Goal: Transaction & Acquisition: Purchase product/service

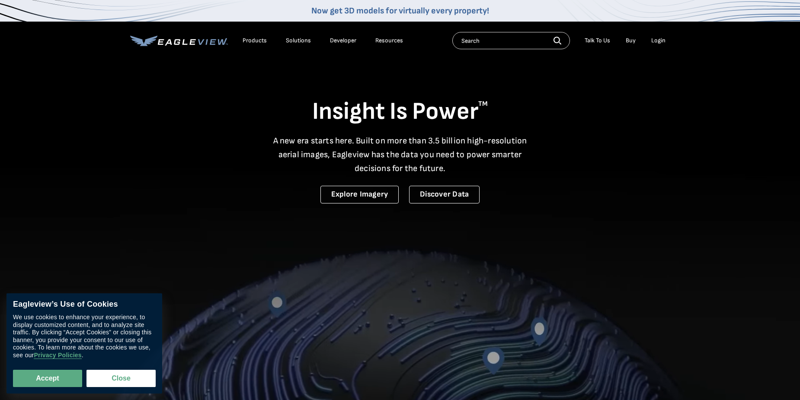
click at [664, 42] on div "Login" at bounding box center [658, 41] width 14 height 8
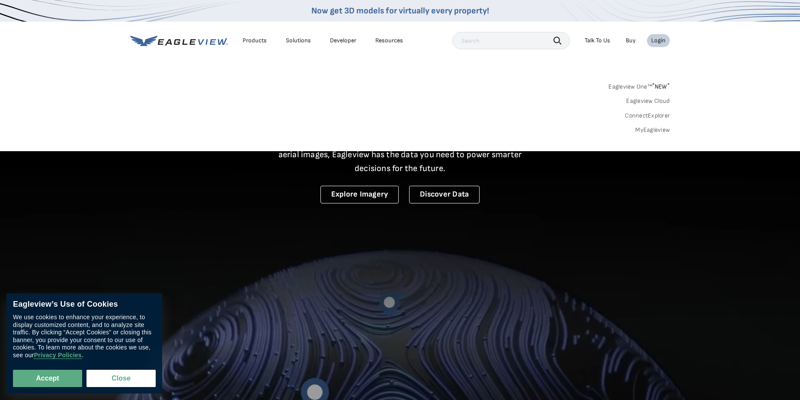
click at [660, 42] on div "Login" at bounding box center [658, 41] width 14 height 8
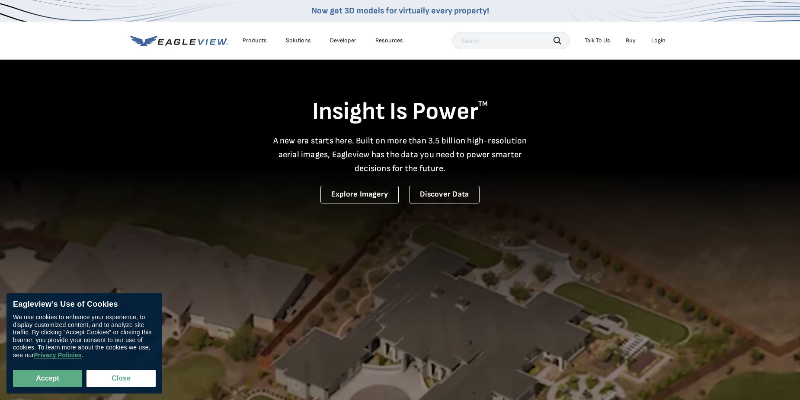
click at [657, 41] on div "Login" at bounding box center [658, 41] width 14 height 8
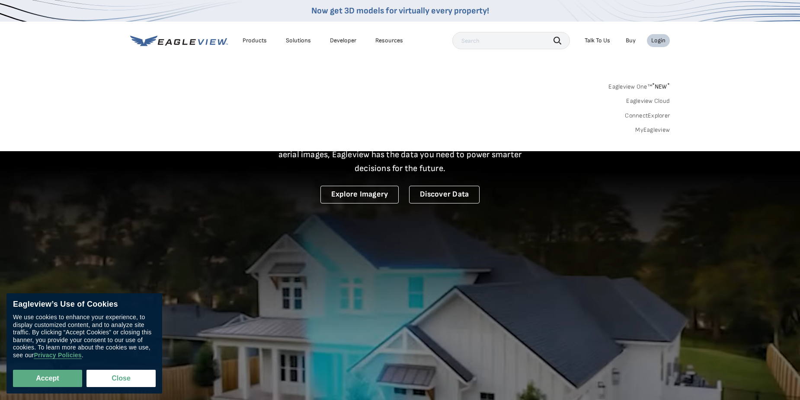
click at [655, 128] on link "MyEagleview" at bounding box center [652, 130] width 35 height 8
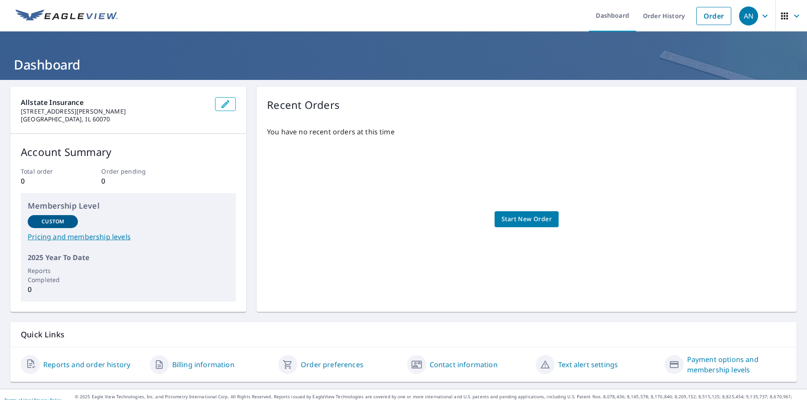
click at [82, 368] on link "Reports and order history" at bounding box center [86, 365] width 87 height 10
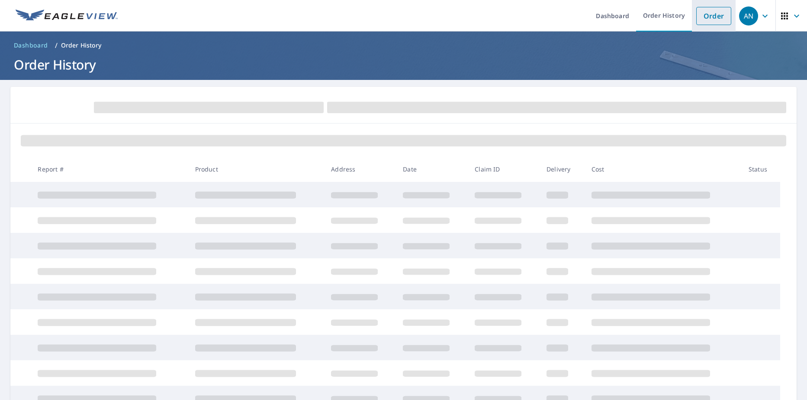
click at [714, 17] on link "Order" at bounding box center [713, 16] width 35 height 18
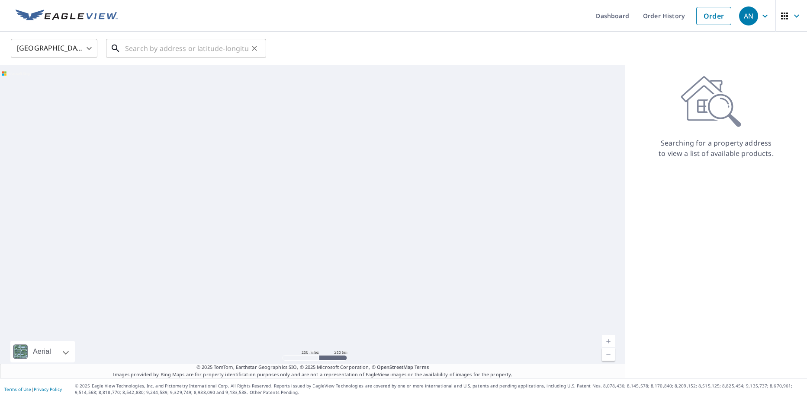
click at [160, 46] on input "text" at bounding box center [186, 48] width 123 height 24
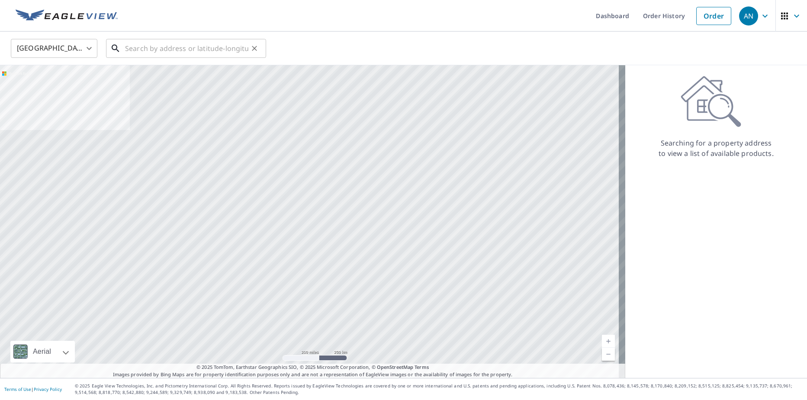
click at [161, 49] on input "text" at bounding box center [186, 48] width 123 height 24
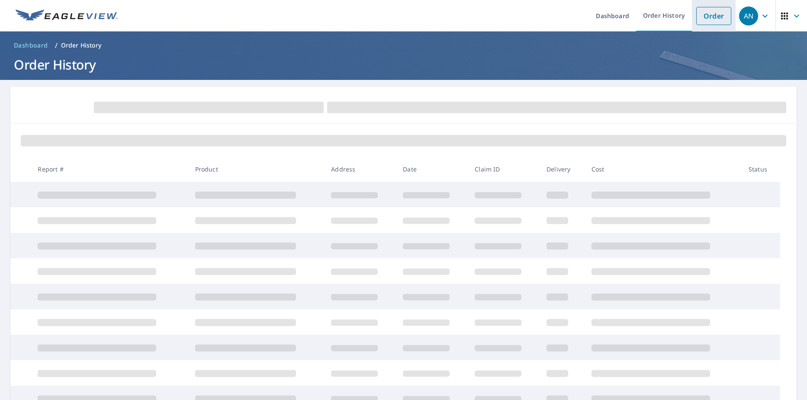
click at [703, 19] on link "Order" at bounding box center [713, 16] width 35 height 18
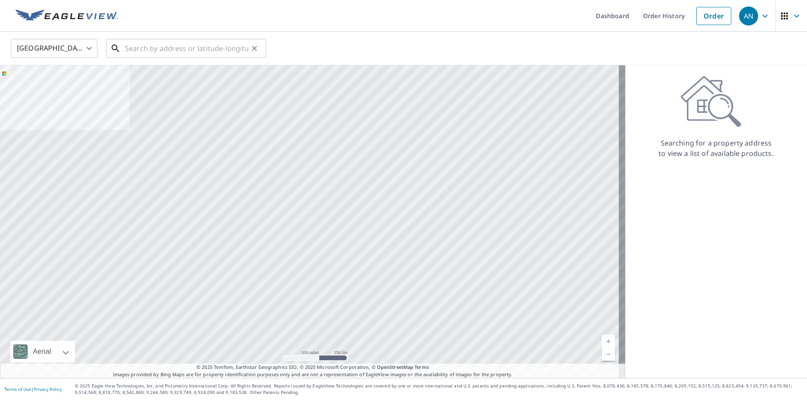
click at [200, 55] on input "text" at bounding box center [186, 48] width 123 height 24
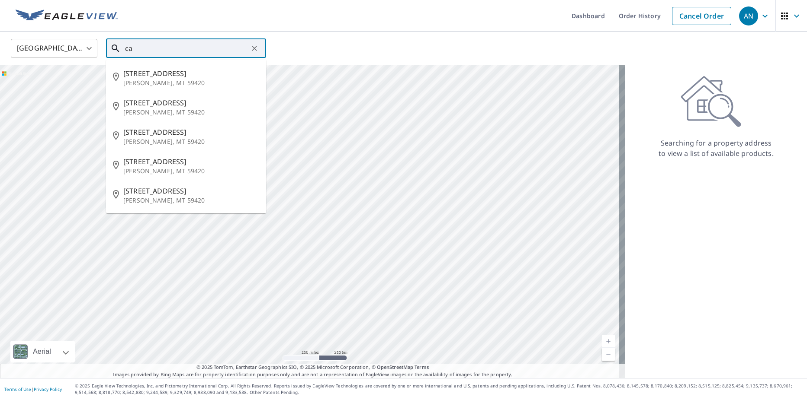
type input "c"
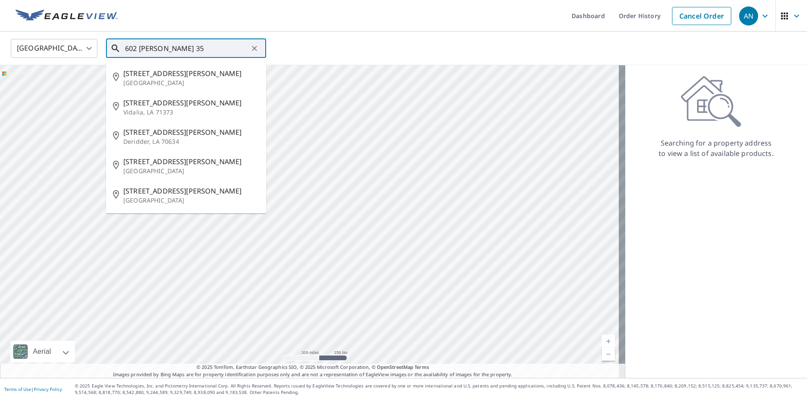
type input "602 carter 354"
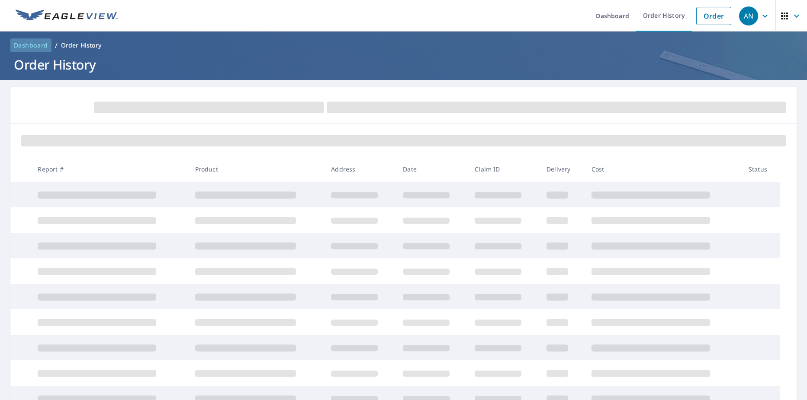
click at [31, 44] on span "Dashboard" at bounding box center [31, 45] width 34 height 9
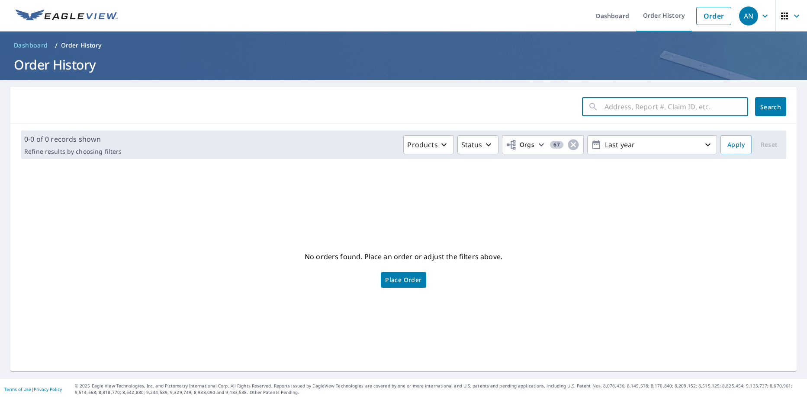
click at [633, 105] on input "text" at bounding box center [676, 107] width 144 height 24
type input "602 carter 354, ellsinore, missori"
click at [766, 112] on button "Search" at bounding box center [770, 106] width 31 height 19
click at [408, 281] on span "Place Order" at bounding box center [403, 280] width 36 height 4
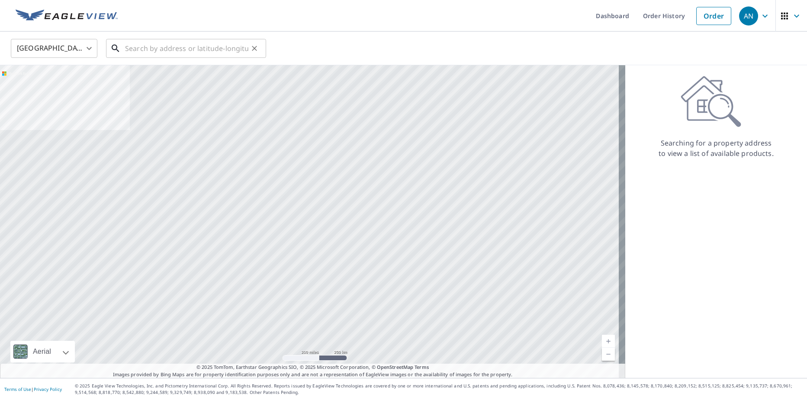
click at [199, 47] on input "text" at bounding box center [186, 48] width 123 height 24
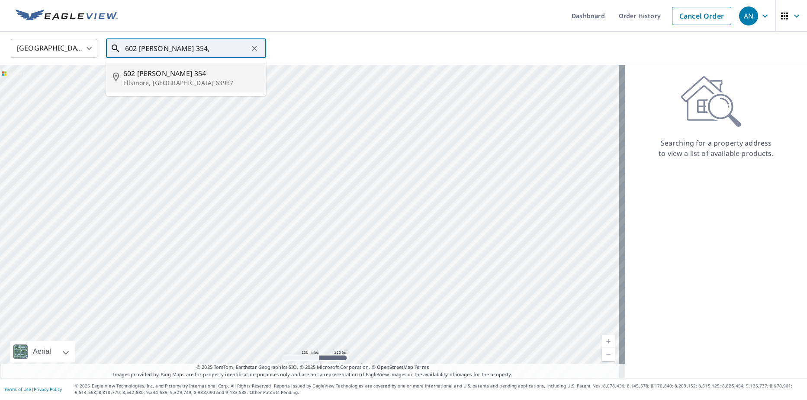
click at [180, 74] on span "602 Carter 354" at bounding box center [191, 73] width 136 height 10
type input "602 Carter 354 Ellsinore, MO 63937"
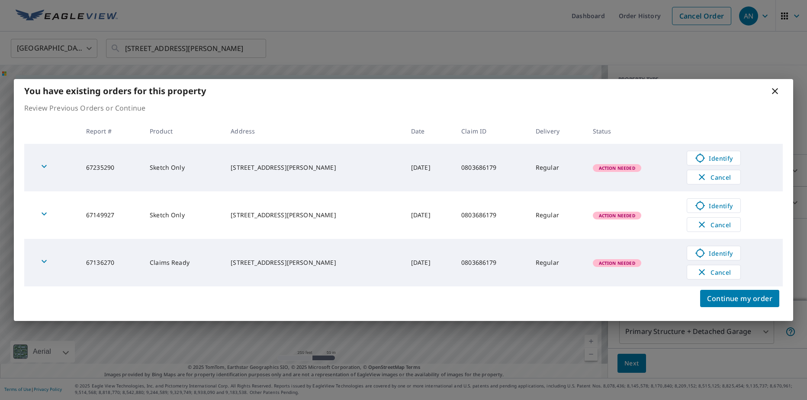
click at [183, 266] on td "Claims Ready" at bounding box center [183, 263] width 81 height 48
click at [593, 260] on span "Action Needed" at bounding box center [616, 263] width 47 height 6
click at [100, 263] on td "67136270" at bounding box center [111, 263] width 64 height 48
drag, startPoint x: 100, startPoint y: 263, endPoint x: 232, endPoint y: 331, distance: 148.4
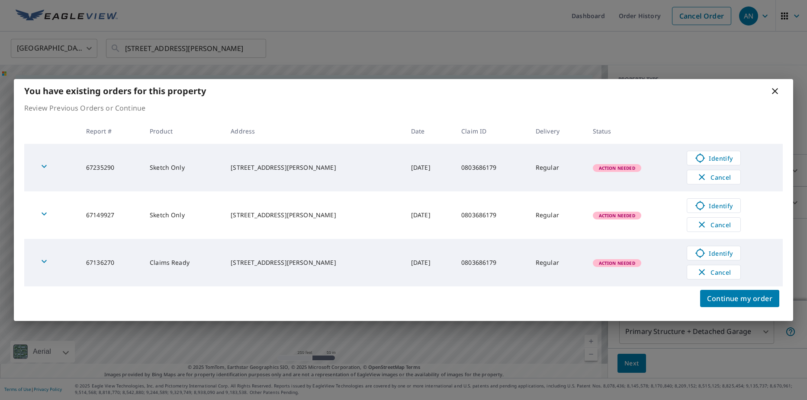
click at [232, 331] on div "You have existing orders for this property Review Previous Orders or Continue R…" at bounding box center [403, 200] width 807 height 400
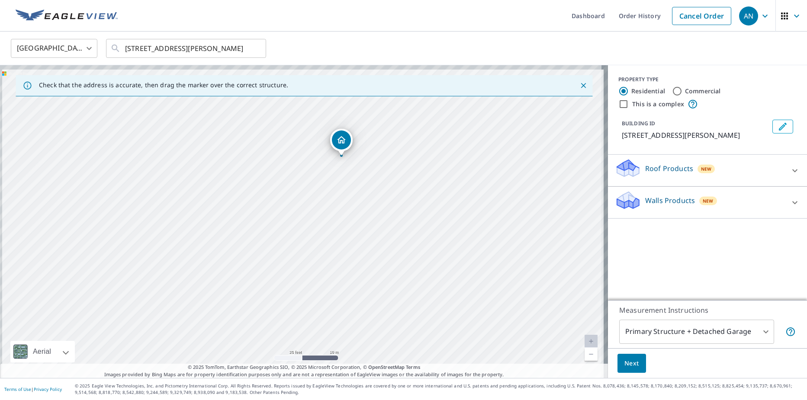
drag, startPoint x: 299, startPoint y: 228, endPoint x: 349, endPoint y: 327, distance: 110.8
click at [349, 327] on div "602 Carter 354 Ellsinore, MO 63937" at bounding box center [304, 221] width 608 height 313
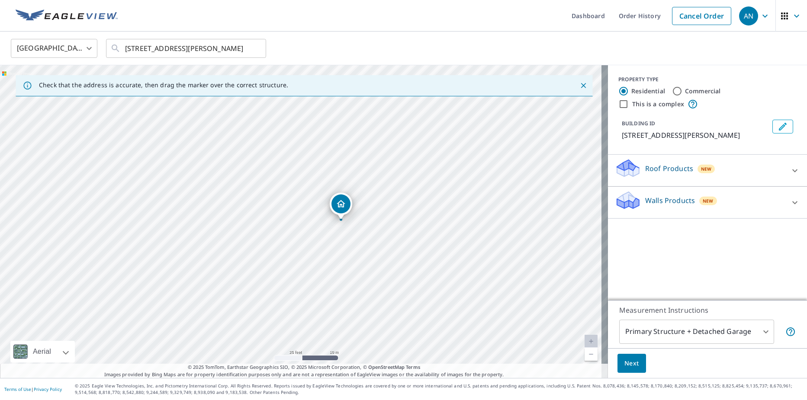
drag, startPoint x: 366, startPoint y: 229, endPoint x: 364, endPoint y: 297, distance: 67.9
click at [364, 297] on div "602 Carter 354 Ellsinore, MO 63937" at bounding box center [304, 221] width 608 height 313
click at [789, 168] on icon at bounding box center [794, 171] width 10 height 10
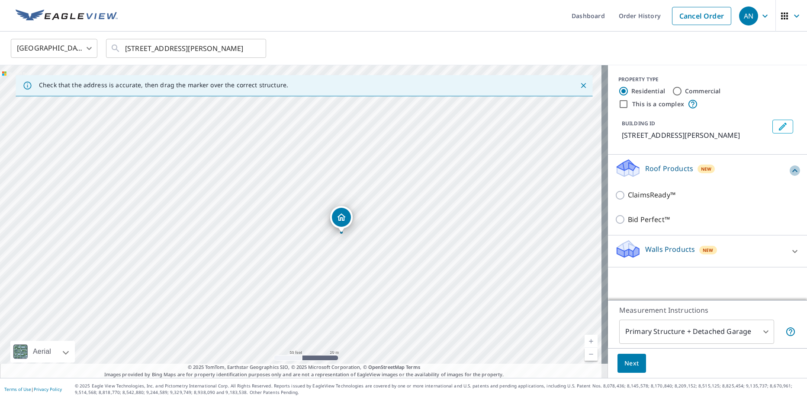
click at [789, 169] on icon at bounding box center [794, 171] width 10 height 10
click at [789, 202] on icon at bounding box center [794, 203] width 10 height 10
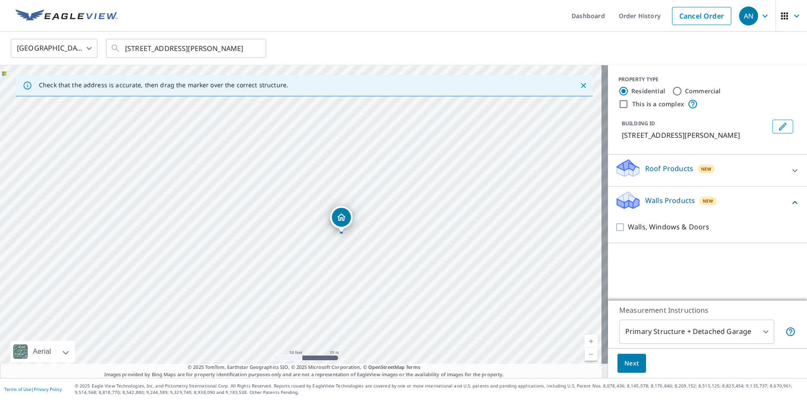
click at [789, 202] on icon at bounding box center [794, 203] width 10 height 10
